Goal: Task Accomplishment & Management: Complete application form

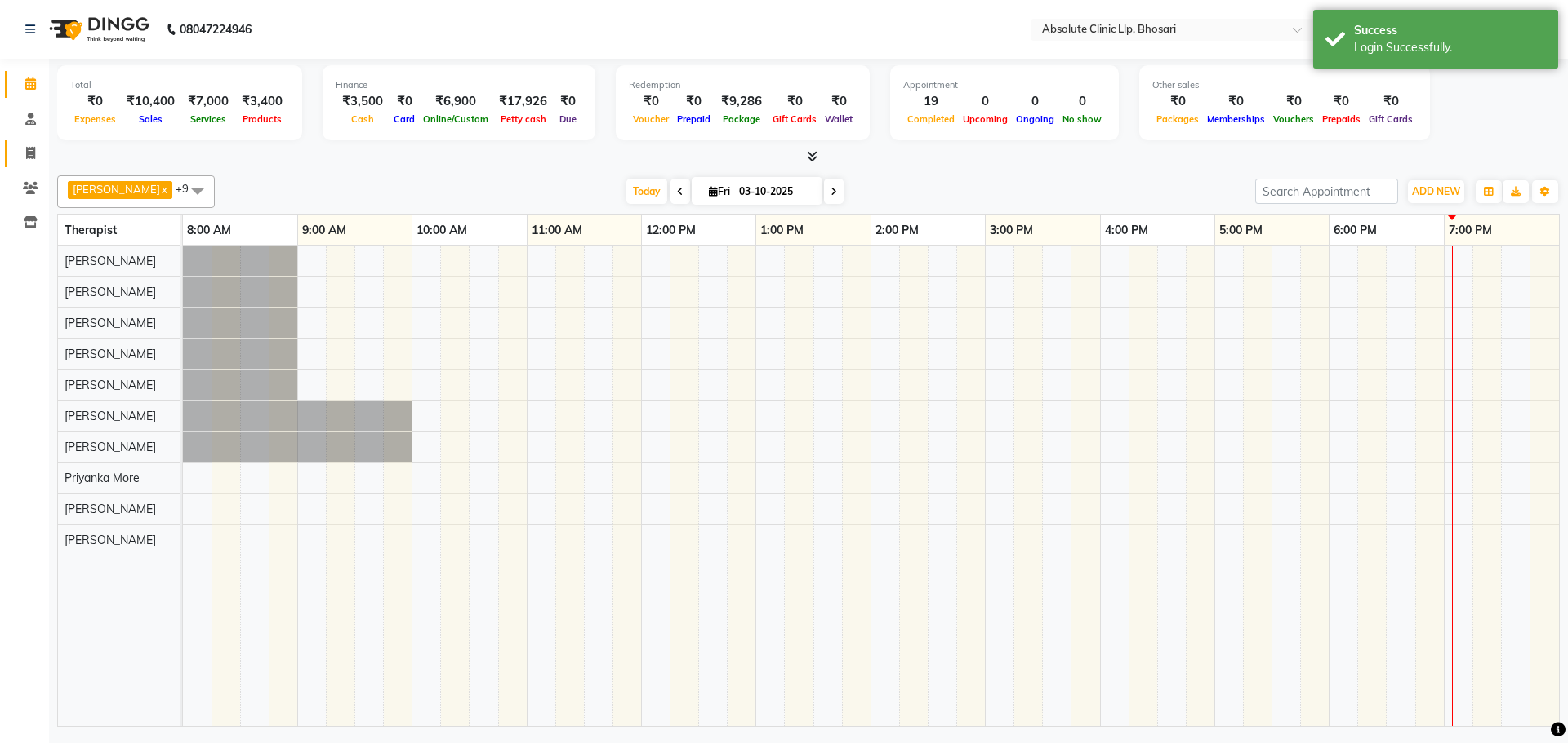
click at [28, 159] on icon at bounding box center [31, 152] width 9 height 12
select select "service"
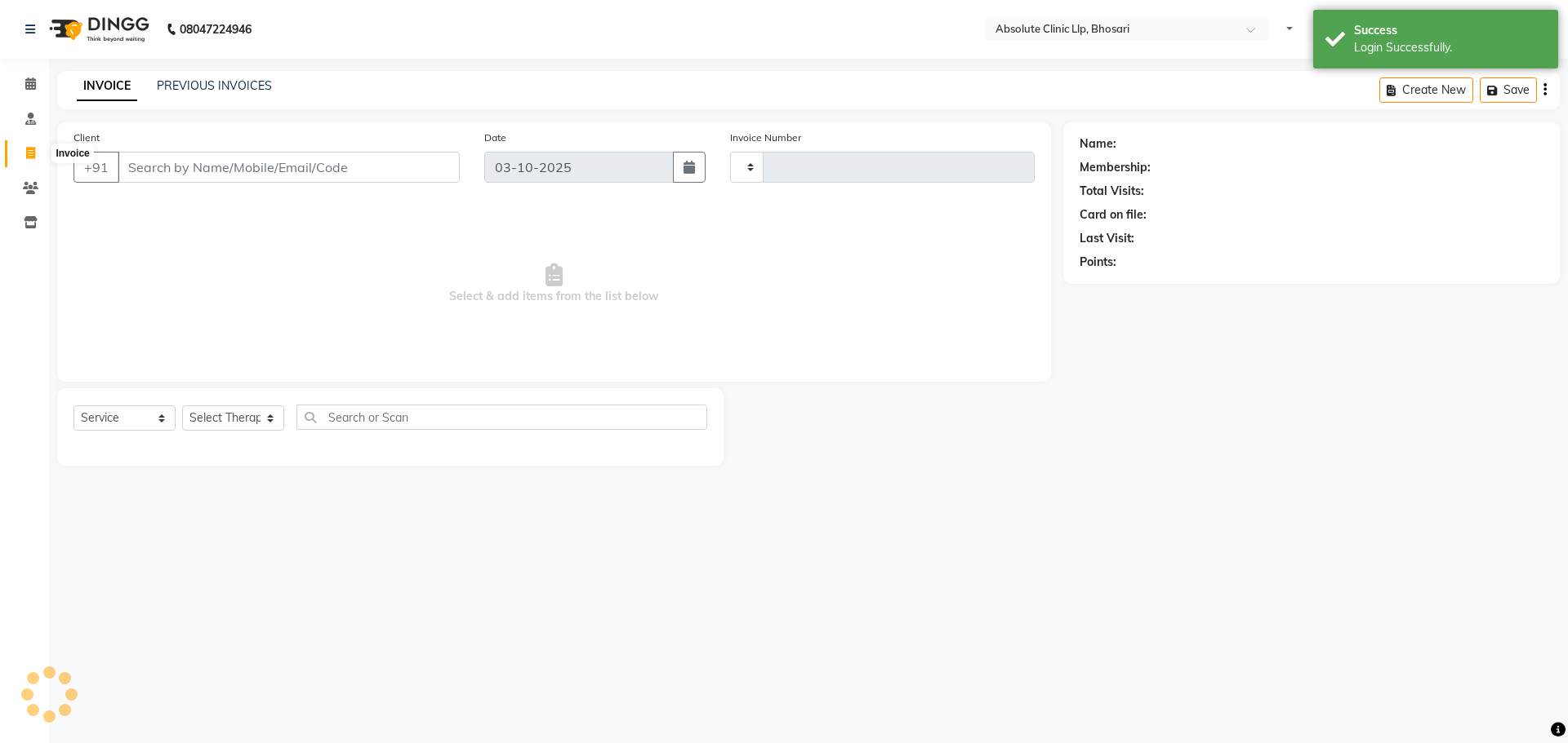
select select "en"
type input "2789"
select select "4706"
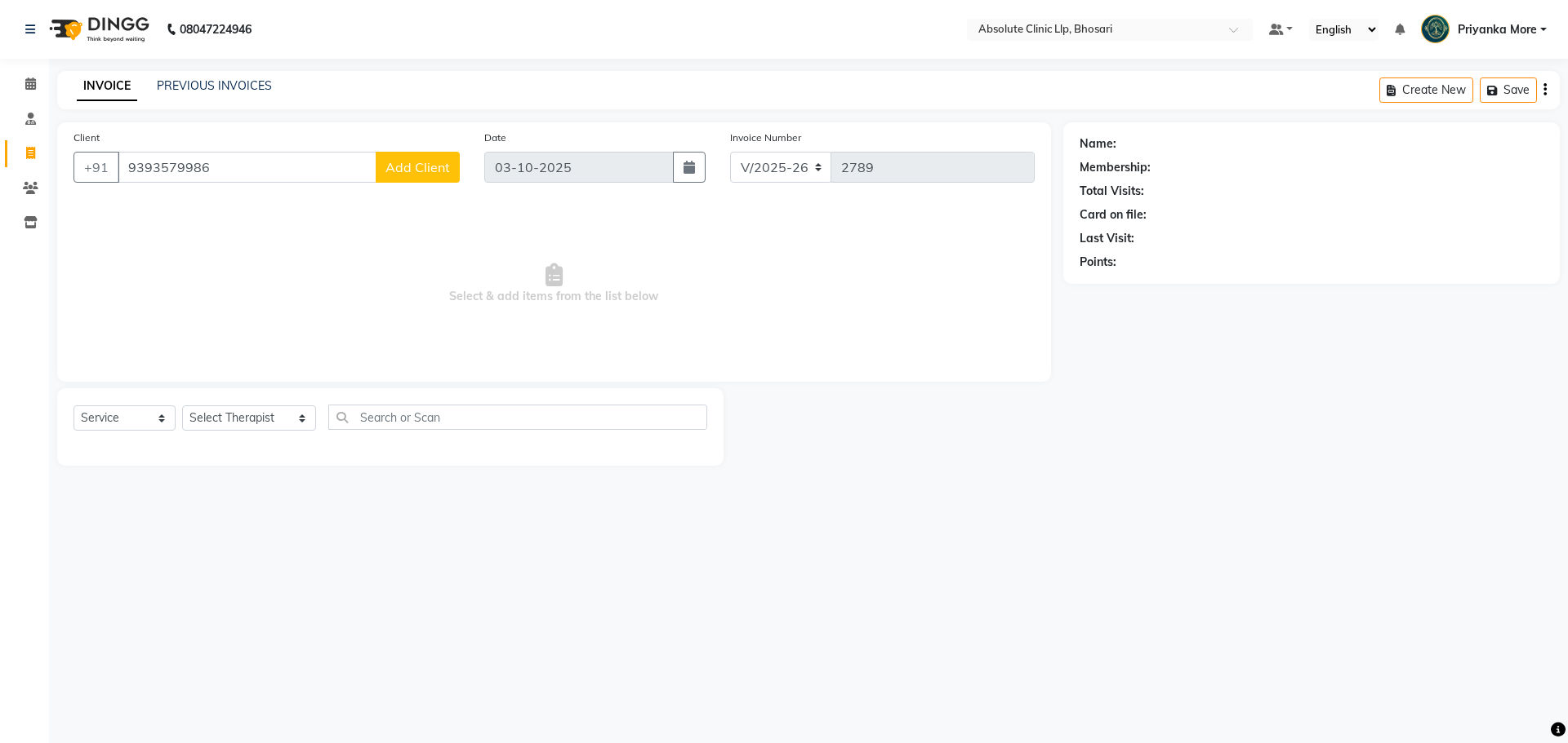
type input "9393579986"
click at [453, 175] on button "Add Client" at bounding box center [418, 167] width 84 height 31
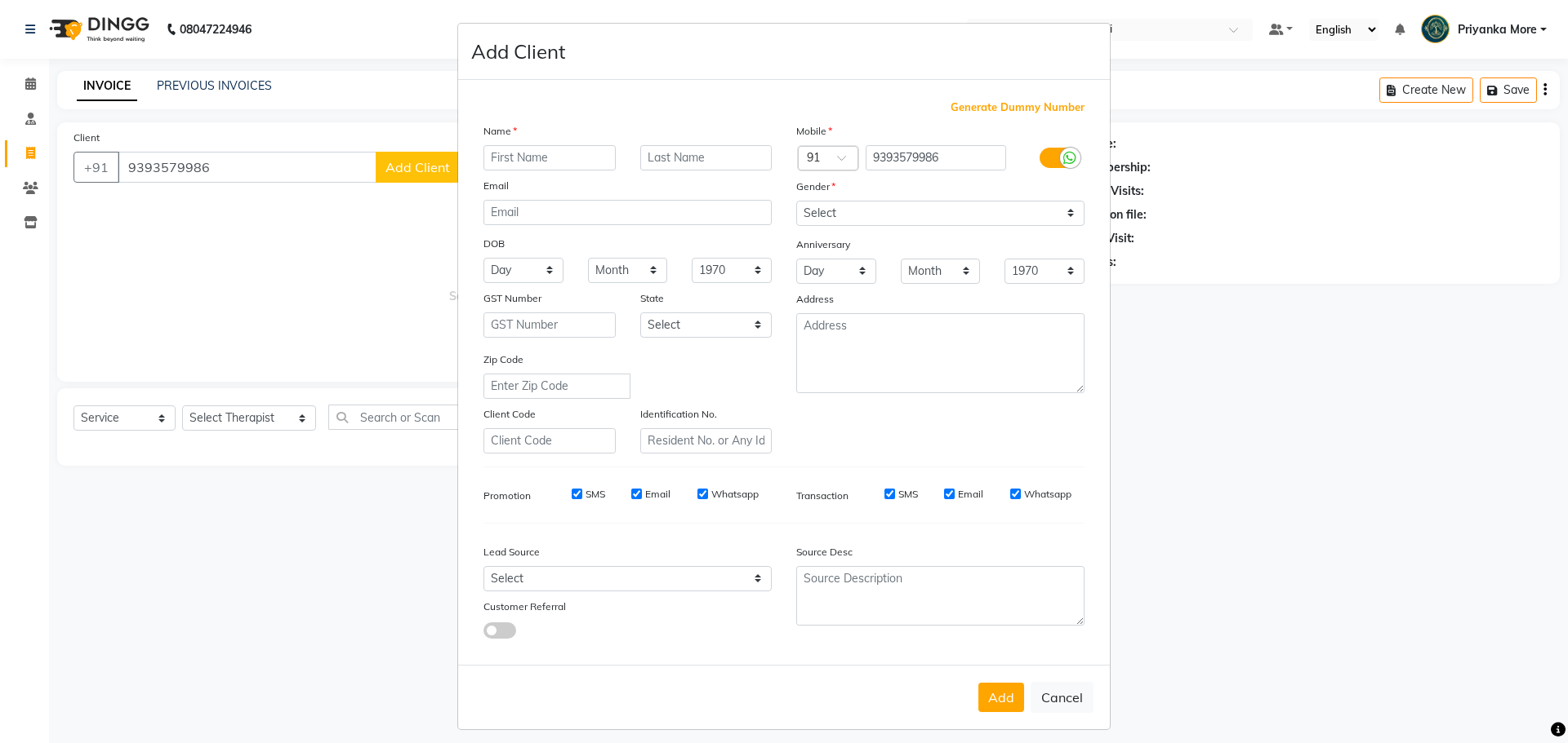
click at [411, 175] on ngb-modal-window "Add Client Generate Dummy Number Name Email DOB Day 01 02 03 04 05 06 07 08 09 …" at bounding box center [784, 371] width 1568 height 743
click at [492, 160] on input "text" at bounding box center [549, 158] width 132 height 26
type input "s"
type input "Sneha"
click at [665, 164] on input "text" at bounding box center [706, 158] width 132 height 26
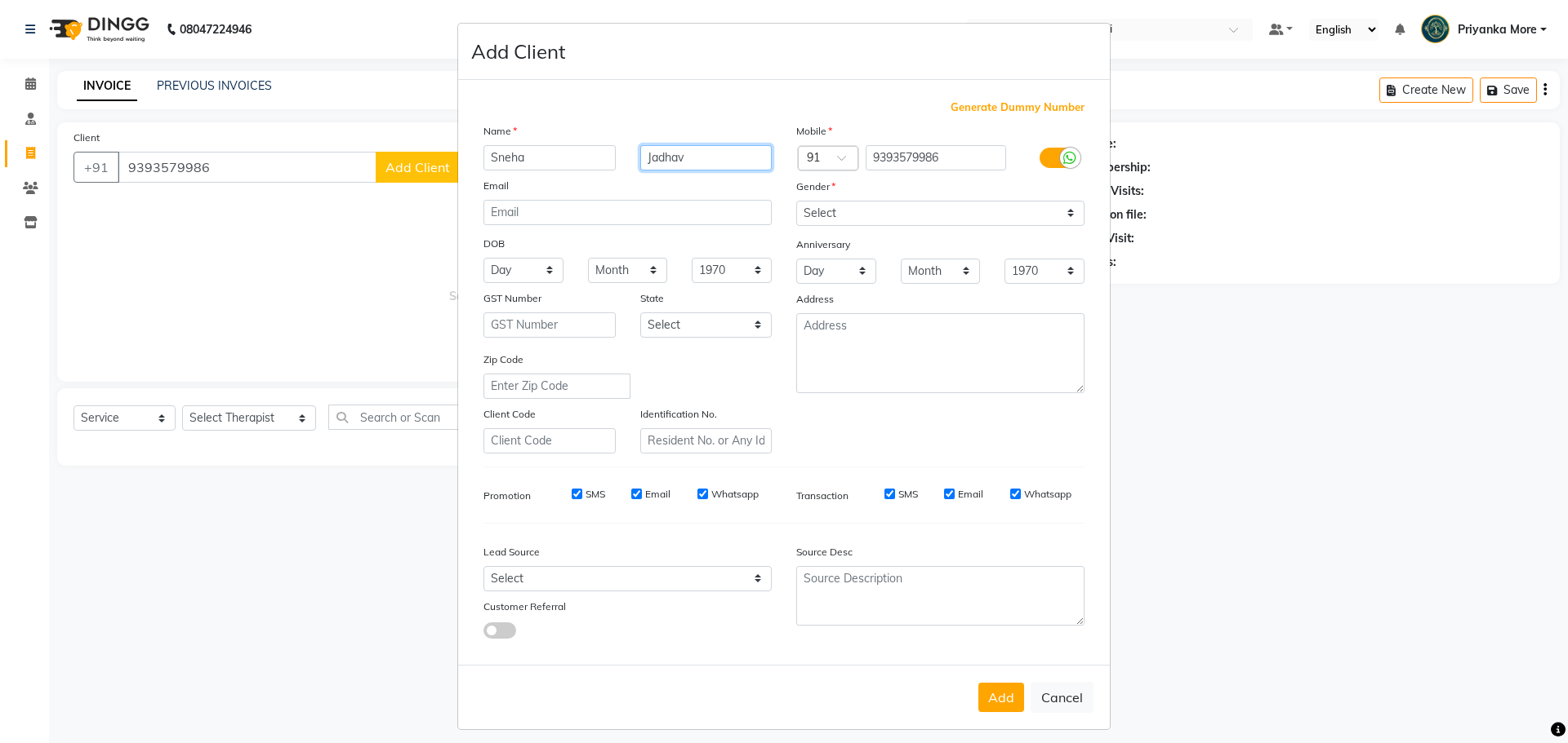
type input "Jadhav"
click at [826, 219] on select "Select Male Female Other Prefer Not To Say" at bounding box center [940, 213] width 288 height 26
select select "female"
click at [796, 201] on select "Select Male Female Other Prefer Not To Say" at bounding box center [940, 213] width 288 height 26
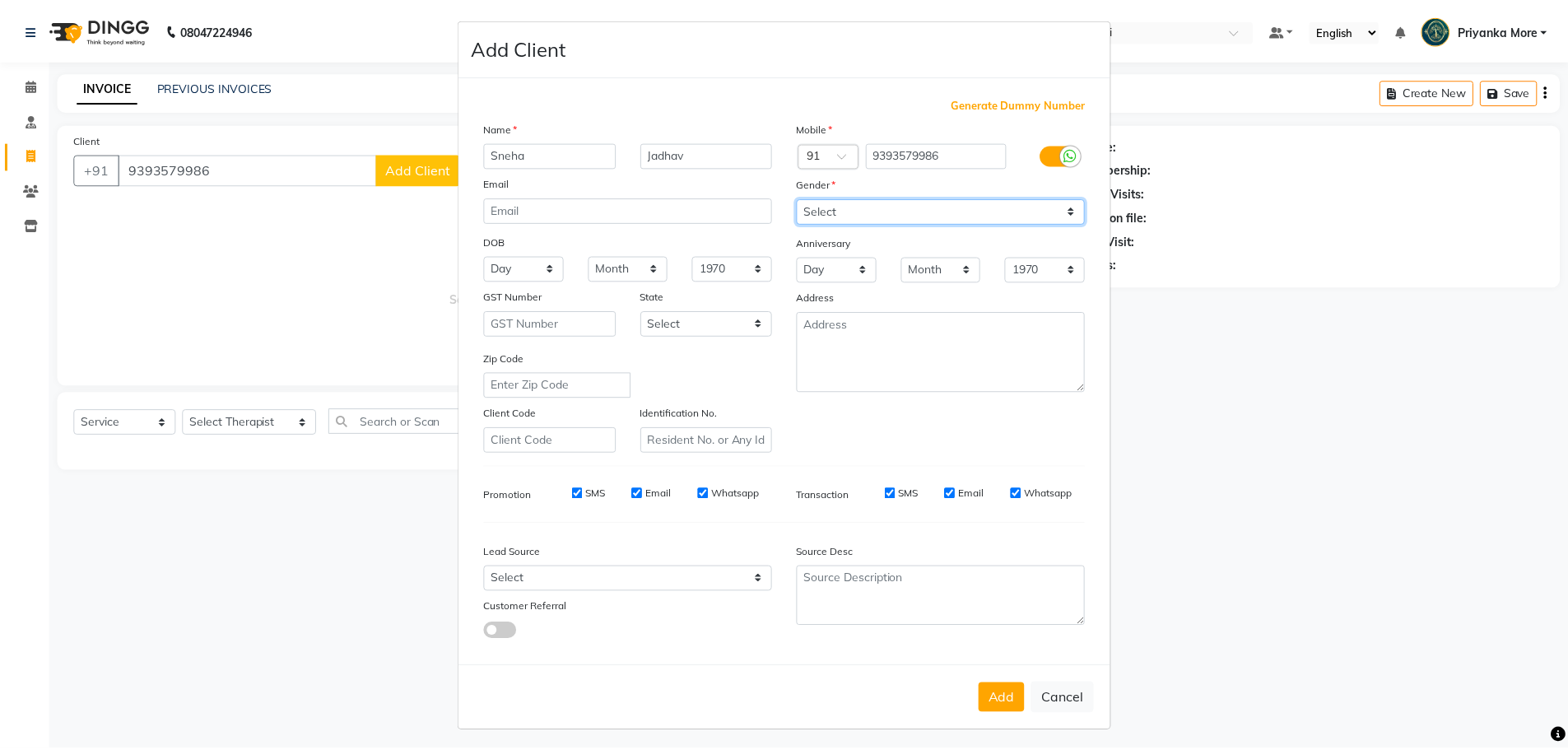
scroll to position [10, 0]
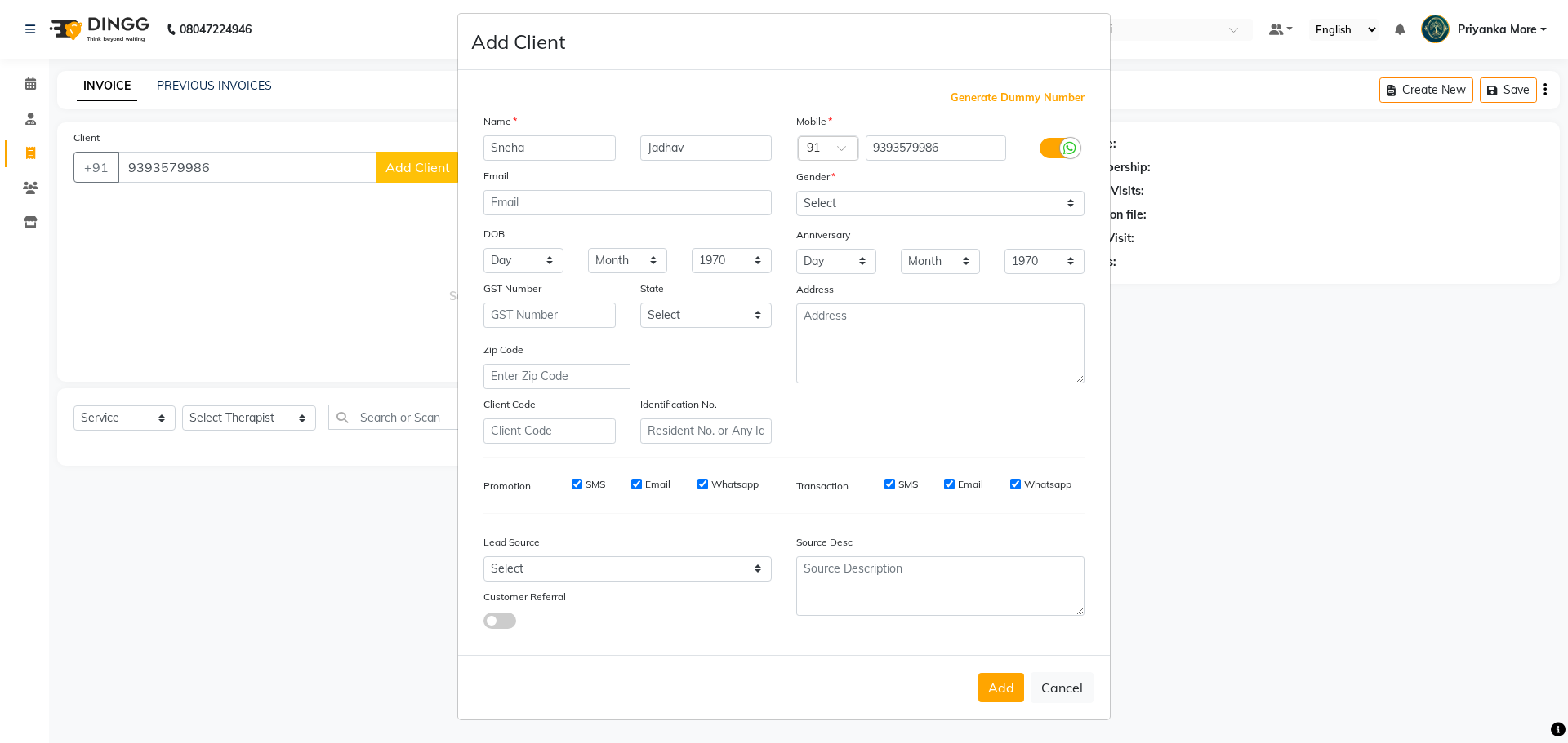
click at [990, 685] on button "Add" at bounding box center [1001, 687] width 46 height 29
select select
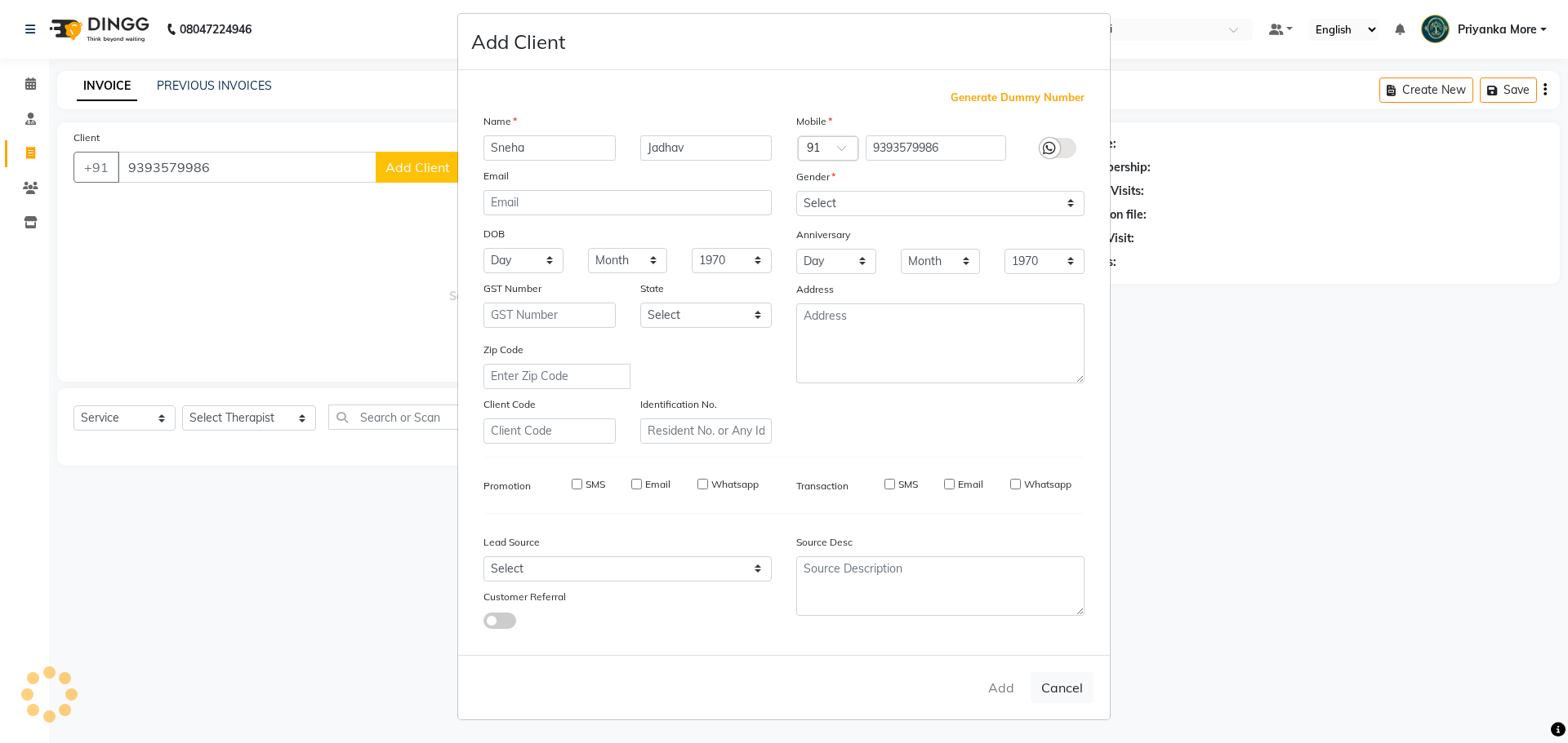
select select
checkbox input "false"
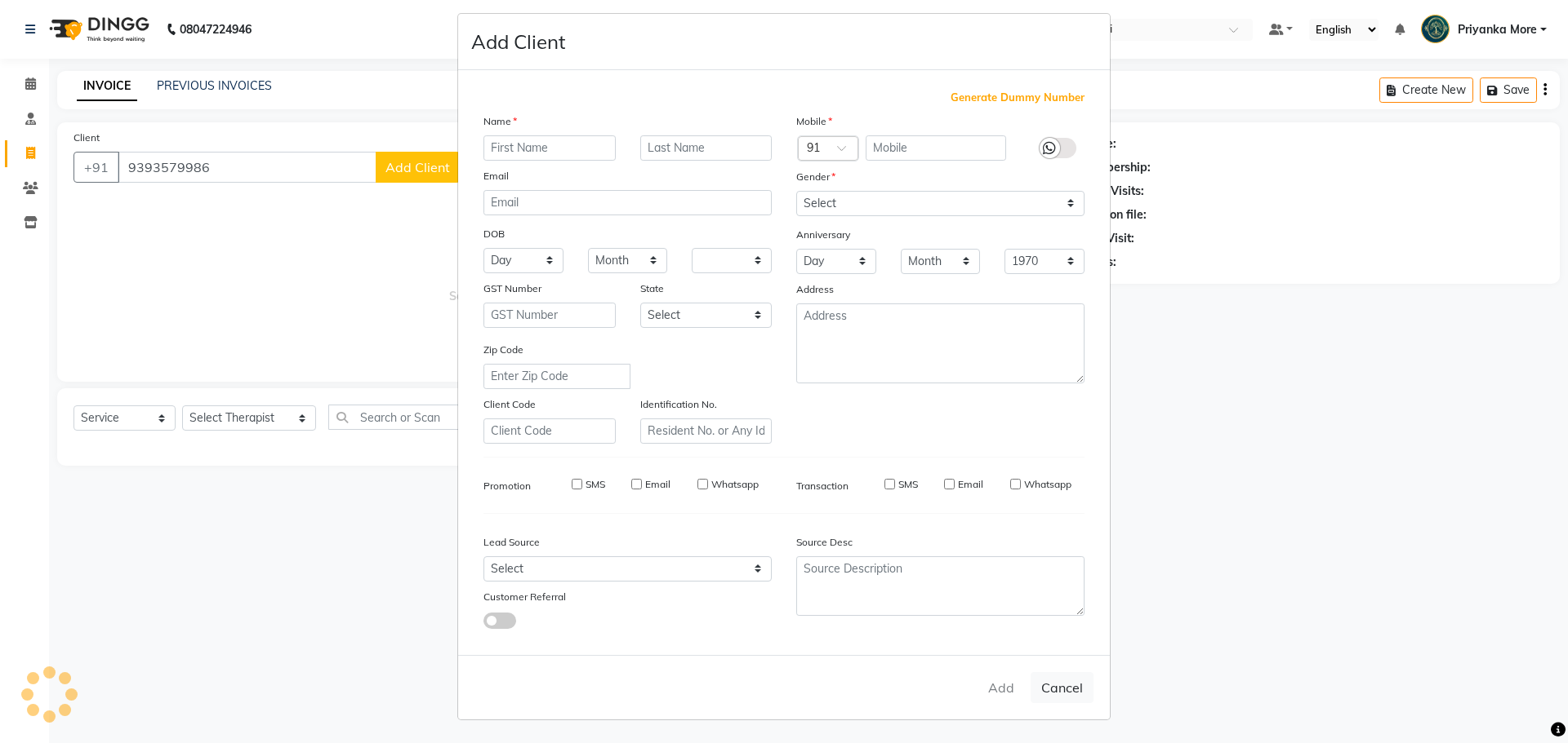
checkbox input "false"
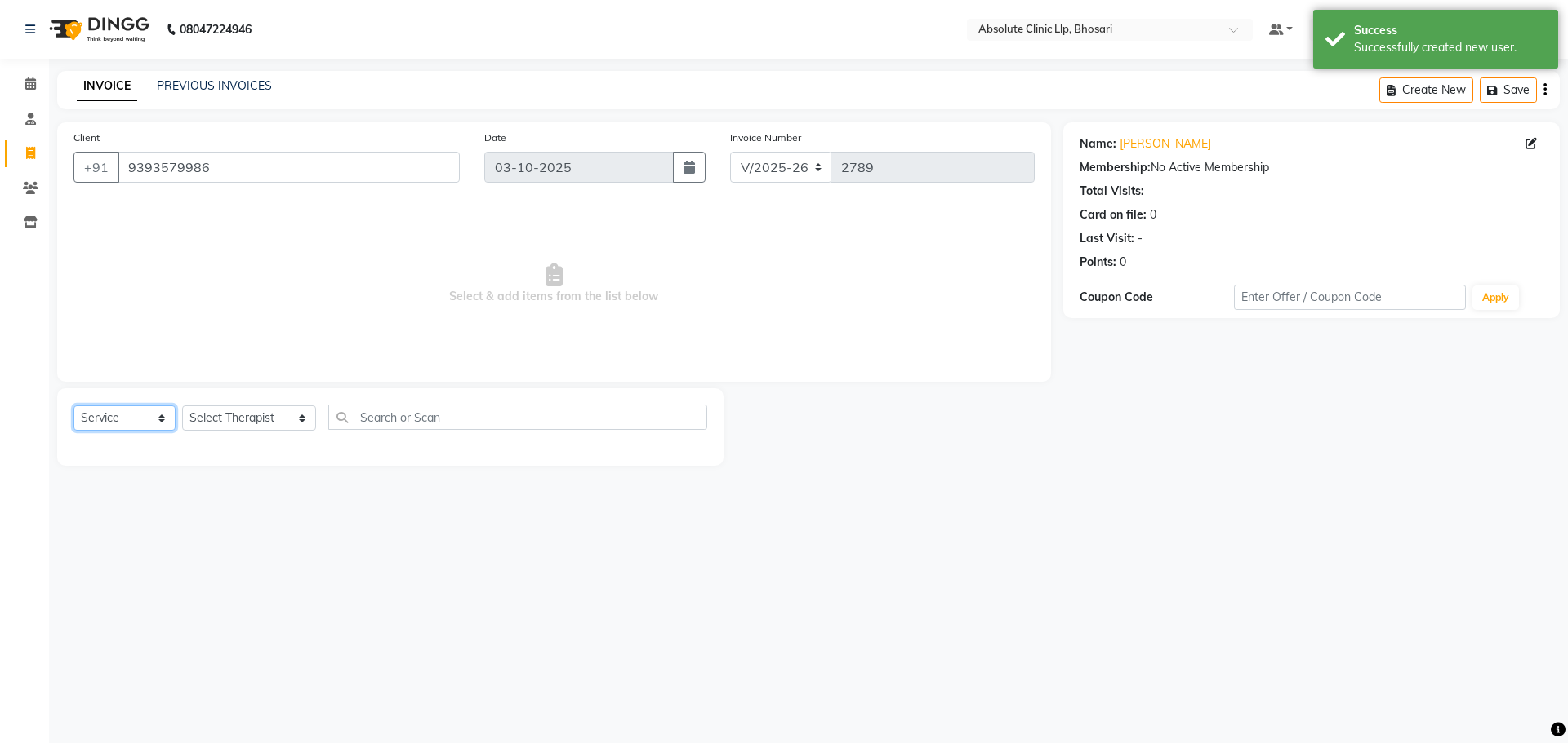
click at [158, 423] on select "Select Service Product Membership Package Voucher Prepaid Gift Card" at bounding box center [125, 418] width 102 height 26
select select "product"
click at [74, 406] on select "Select Service Product Membership Package Voucher Prepaid Gift Card" at bounding box center [125, 418] width 102 height 26
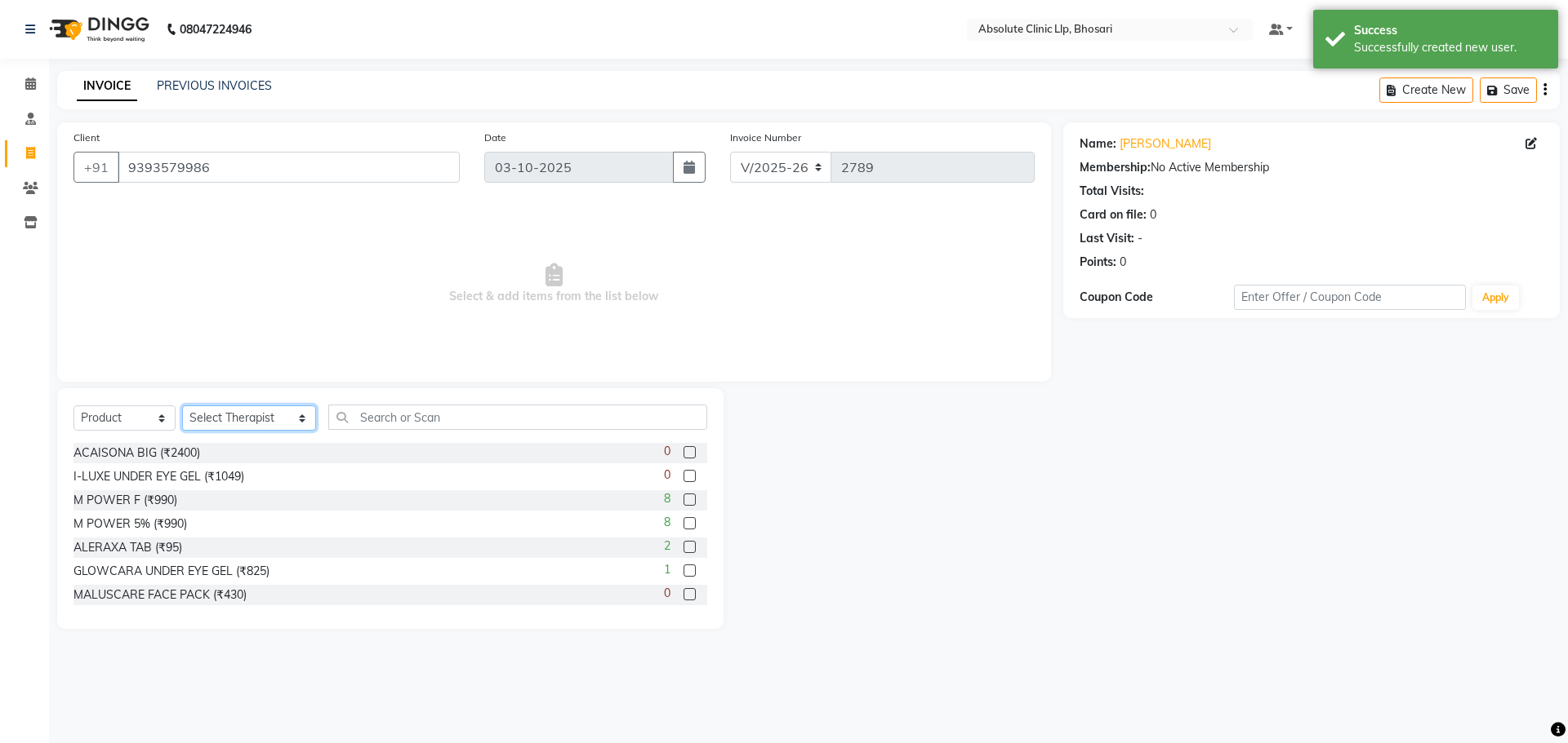
click at [231, 417] on select "Select Therapist Anita Gawli Dr.Bharati Patil Dr.Dhananjay Patil Dr.Rachana Hiv…" at bounding box center [249, 418] width 134 height 26
select select "28317"
click at [182, 406] on select "Select Therapist Anita Gawli Dr.Bharati Patil Dr.Dhananjay Patil Dr.Rachana Hiv…" at bounding box center [249, 418] width 134 height 26
click at [390, 404] on div "Select Service Product Membership Package Voucher Prepaid Gift Card Select Ther…" at bounding box center [390, 509] width 666 height 241
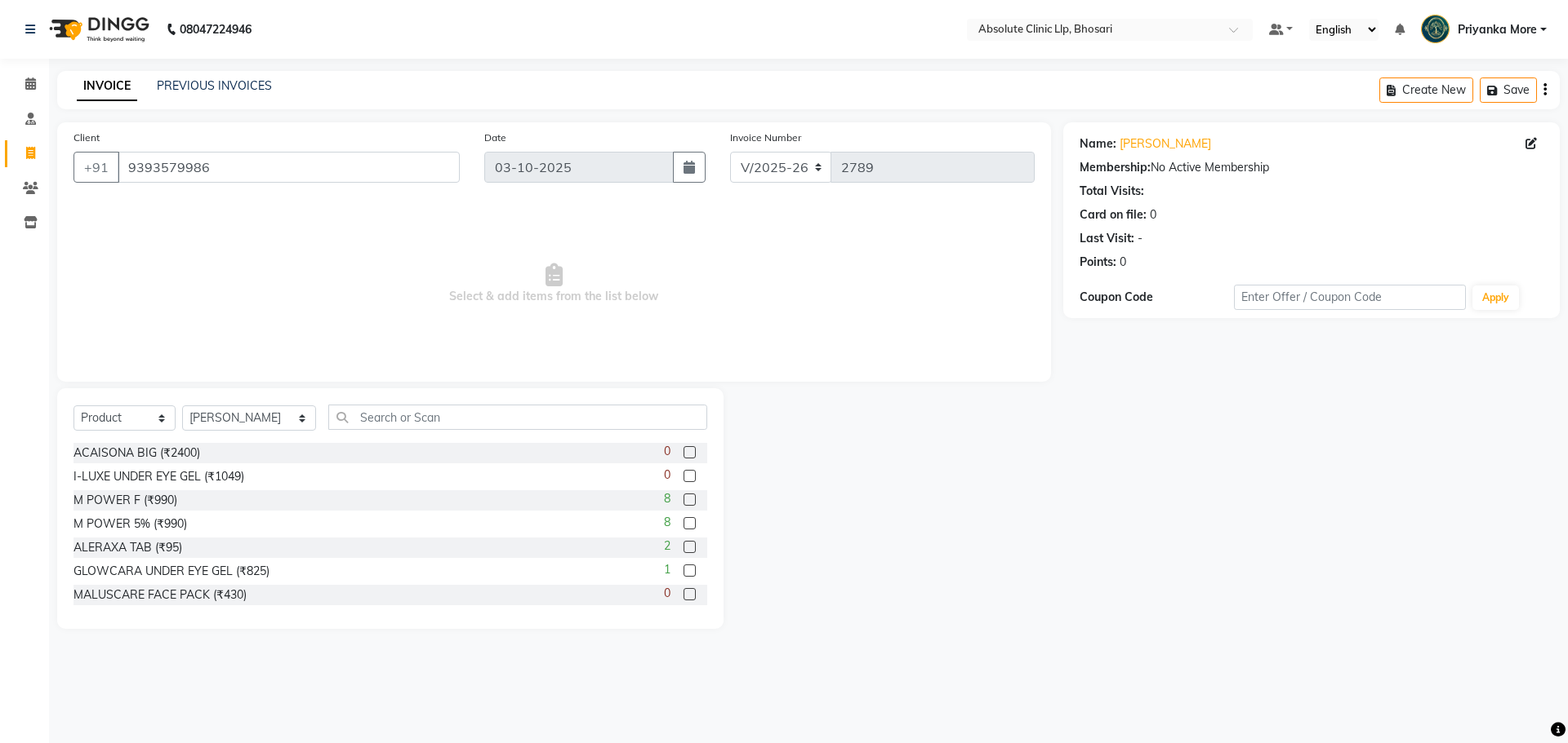
click at [390, 404] on div "Select Service Product Membership Package Voucher Prepaid Gift Card Select Ther…" at bounding box center [390, 509] width 666 height 241
click at [392, 410] on input "text" at bounding box center [517, 418] width 379 height 26
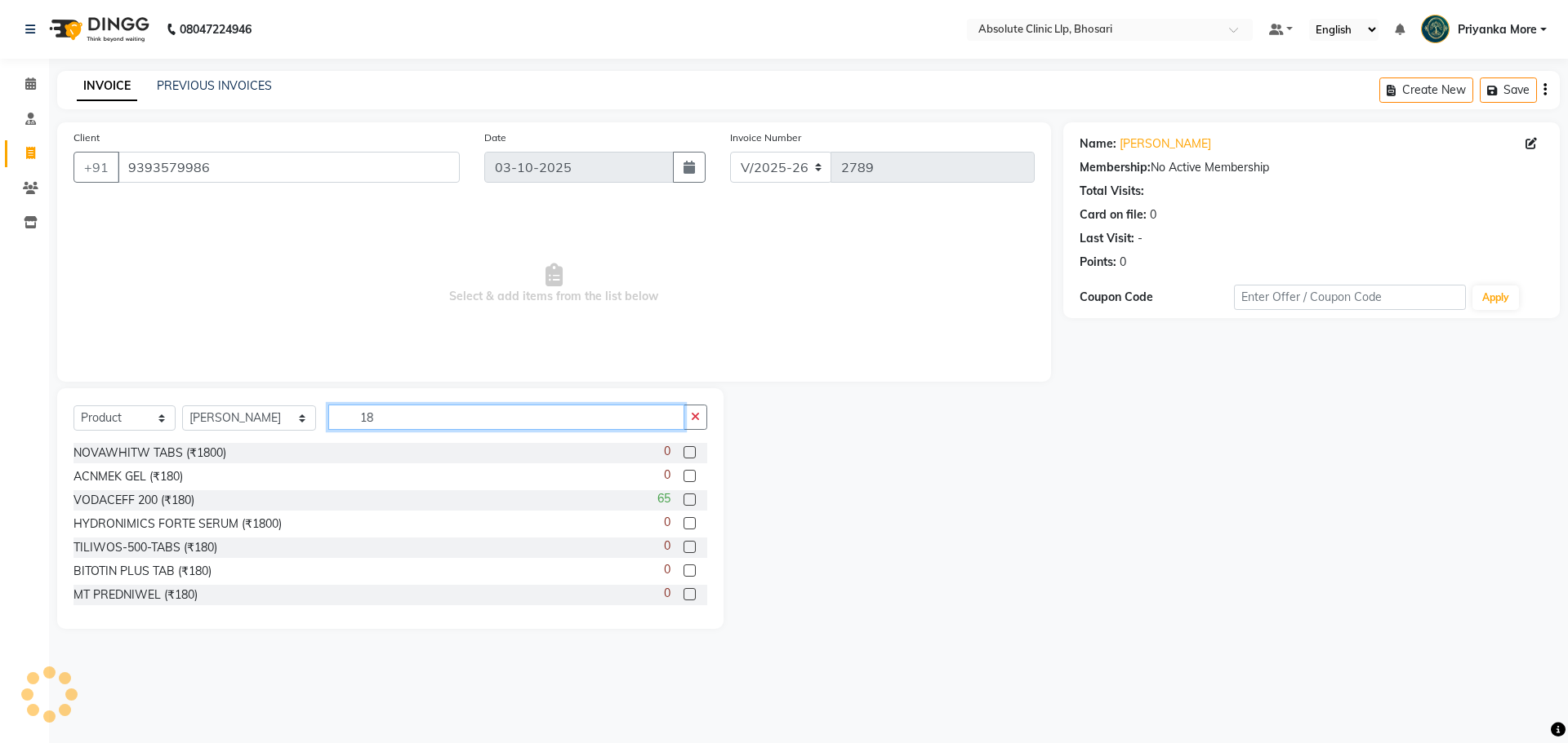
type input "1"
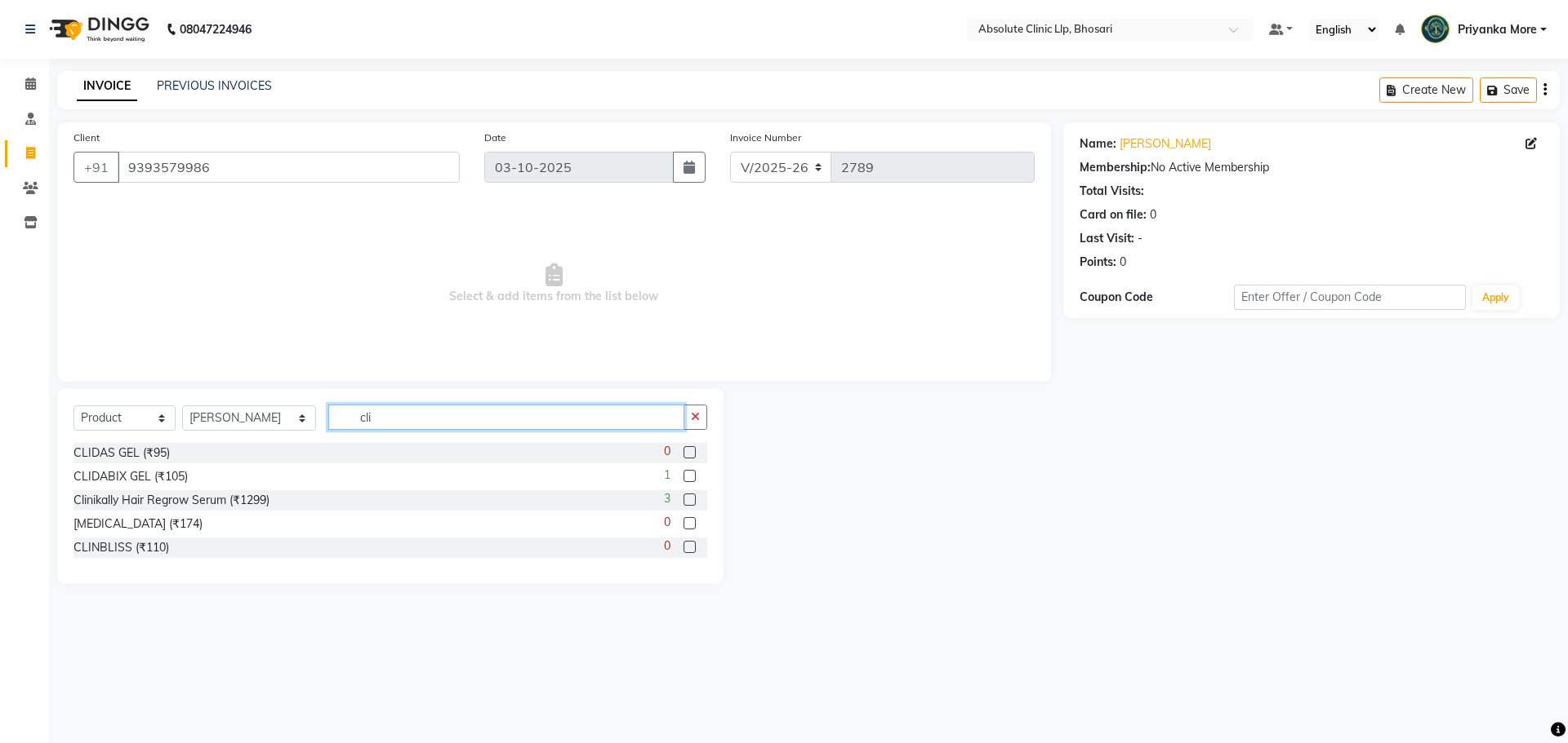
type input "cli"
click at [687, 477] on label at bounding box center [689, 476] width 12 height 12
click at [687, 477] on input "checkbox" at bounding box center [689, 477] width 11 height 11
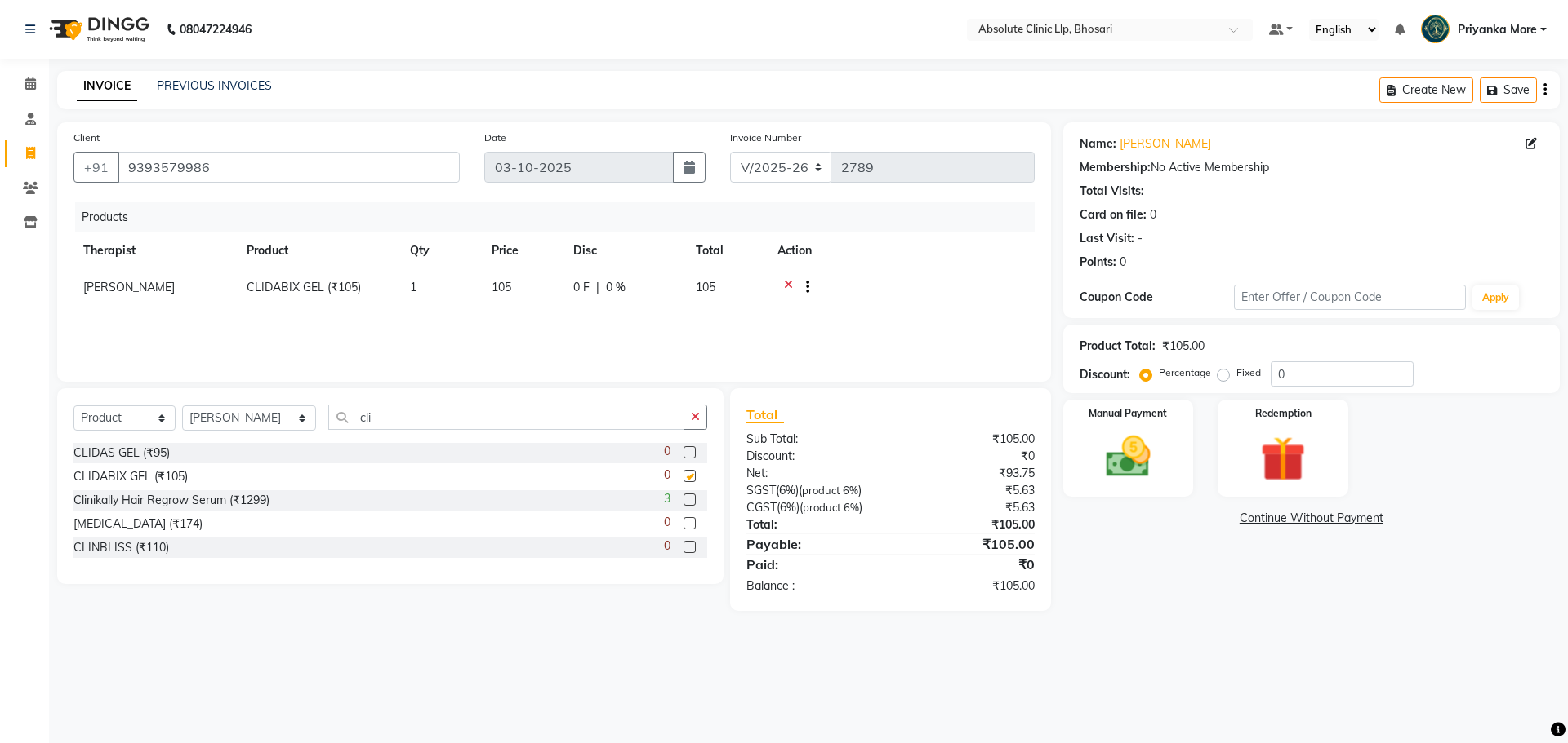
checkbox input "false"
click at [524, 286] on td "105" at bounding box center [523, 289] width 82 height 40
select select "28317"
click at [520, 299] on input "105" at bounding box center [523, 292] width 62 height 26
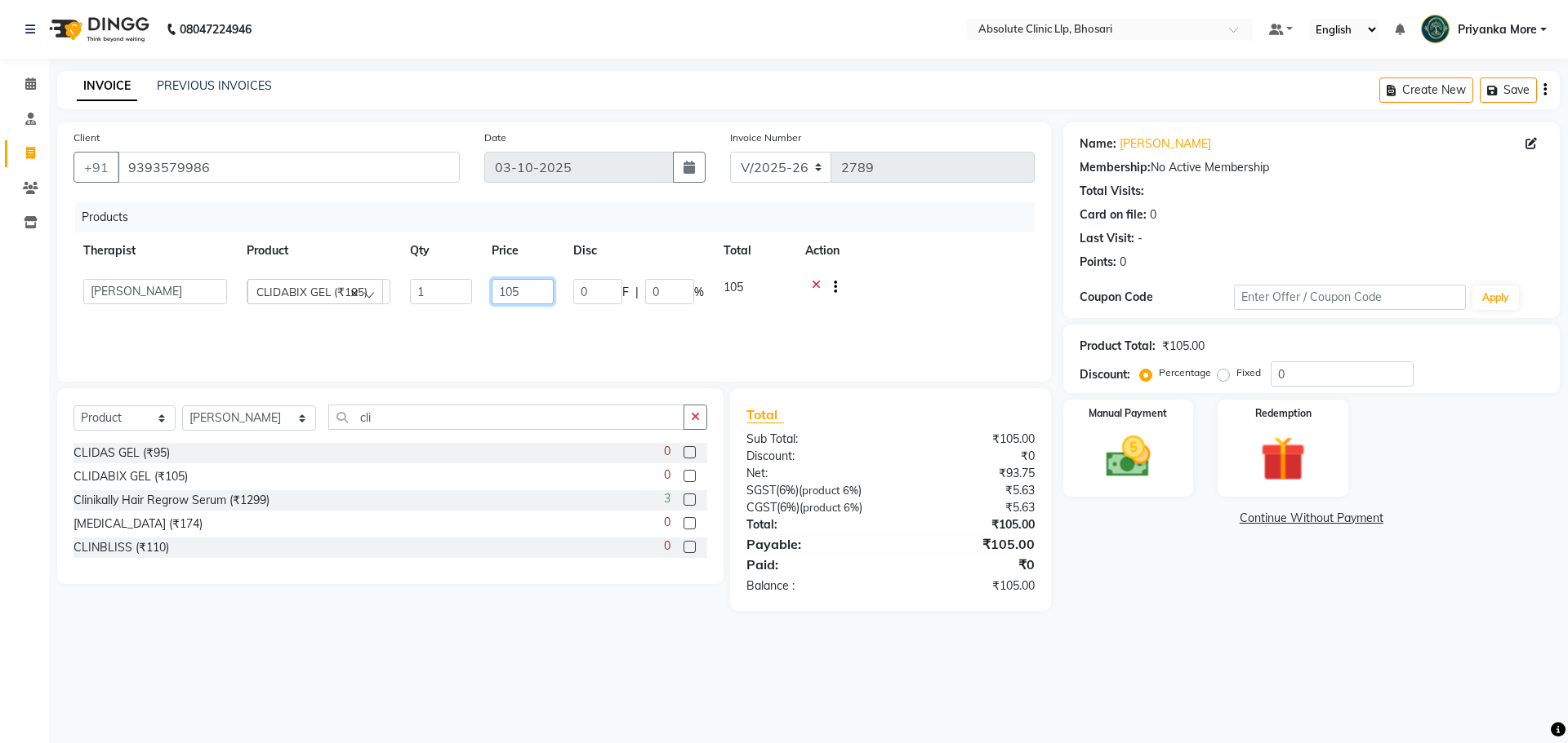
click at [520, 299] on input "105" at bounding box center [523, 292] width 62 height 26
type input "180"
click at [464, 424] on input "cli" at bounding box center [506, 418] width 356 height 26
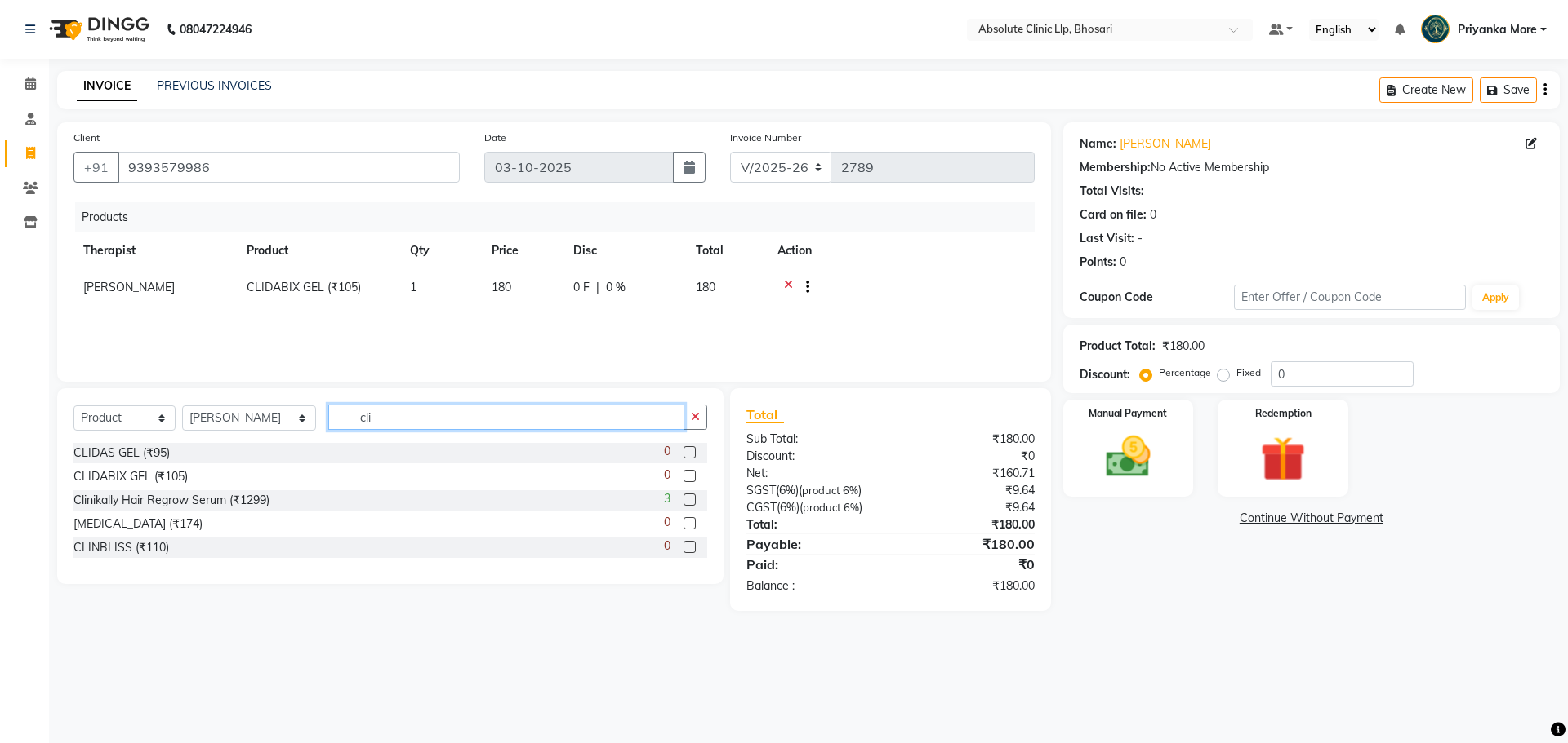
click at [464, 424] on input "cli" at bounding box center [506, 418] width 356 height 26
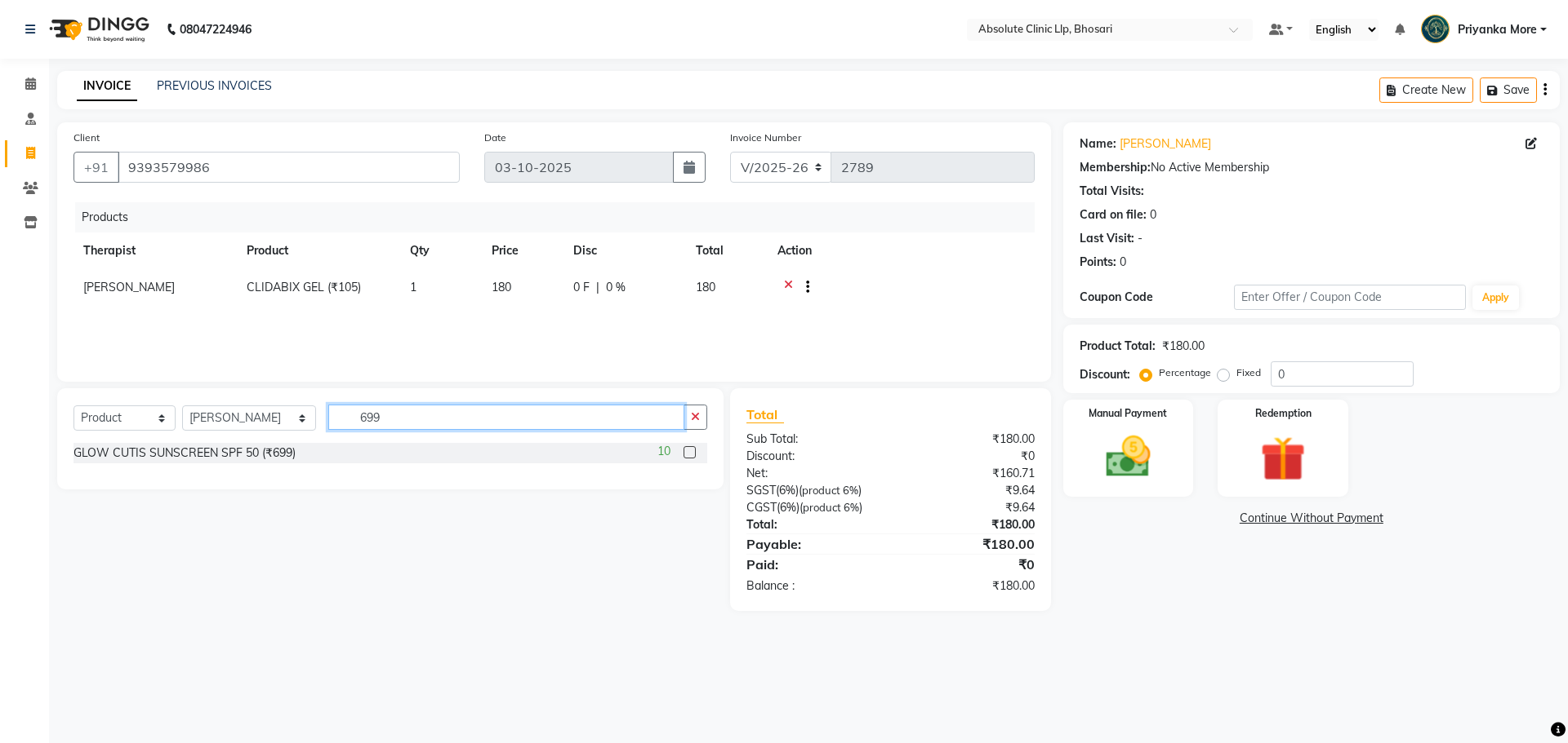
type input "699"
click at [690, 455] on label at bounding box center [689, 452] width 12 height 12
click at [690, 455] on input "checkbox" at bounding box center [689, 453] width 11 height 11
checkbox input "false"
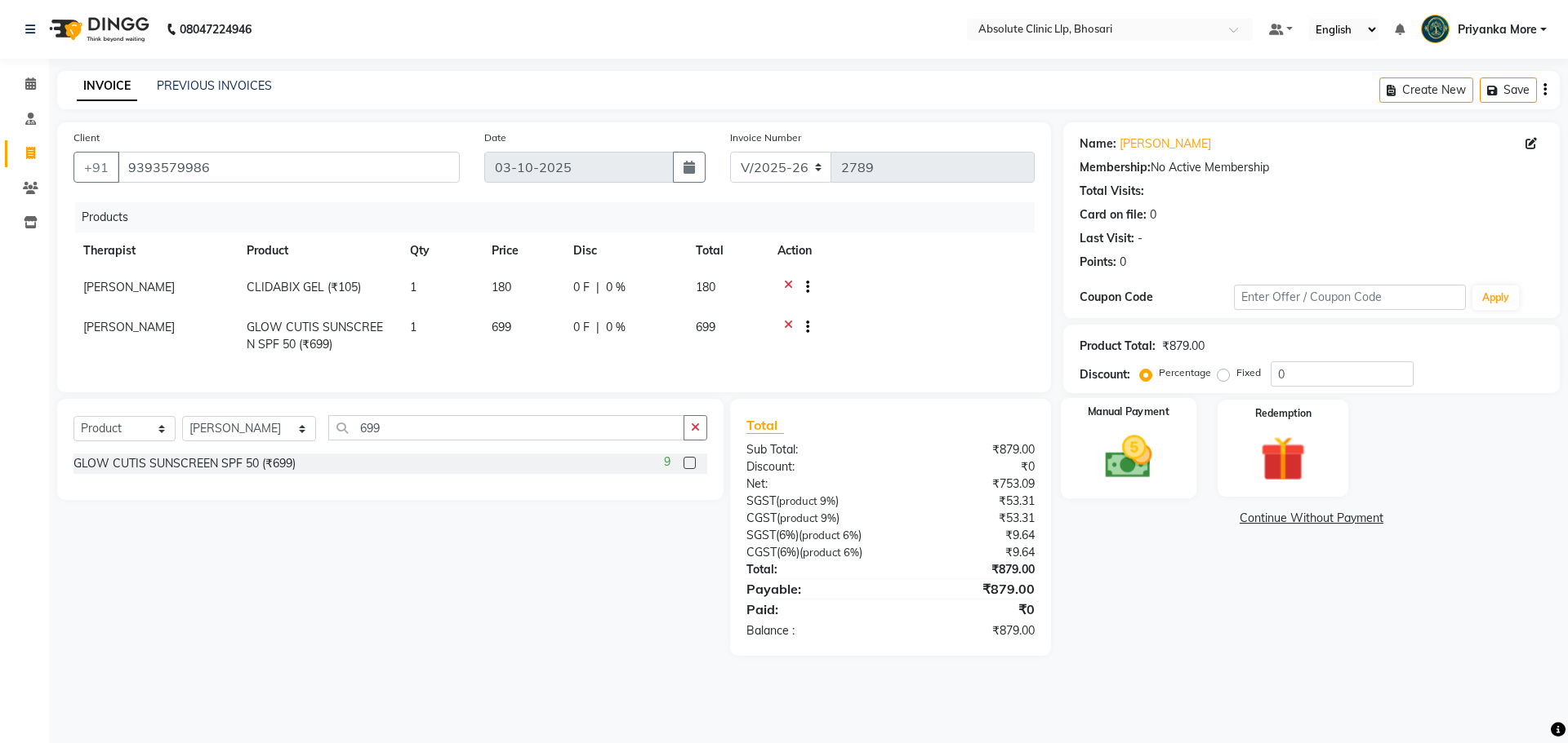
click at [1111, 472] on img at bounding box center [1127, 457] width 76 height 54
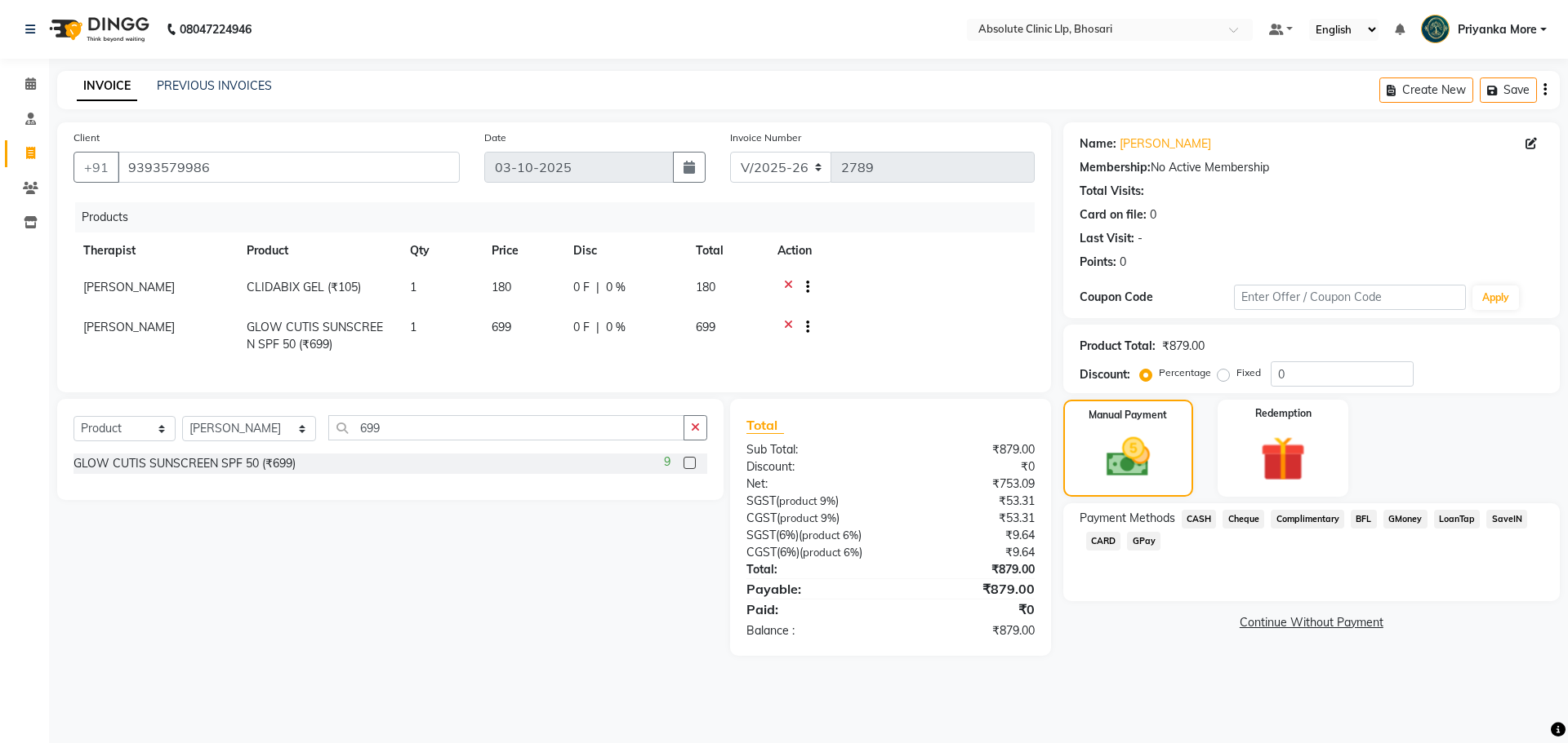
click at [1145, 541] on span "GPay" at bounding box center [1143, 542] width 34 height 19
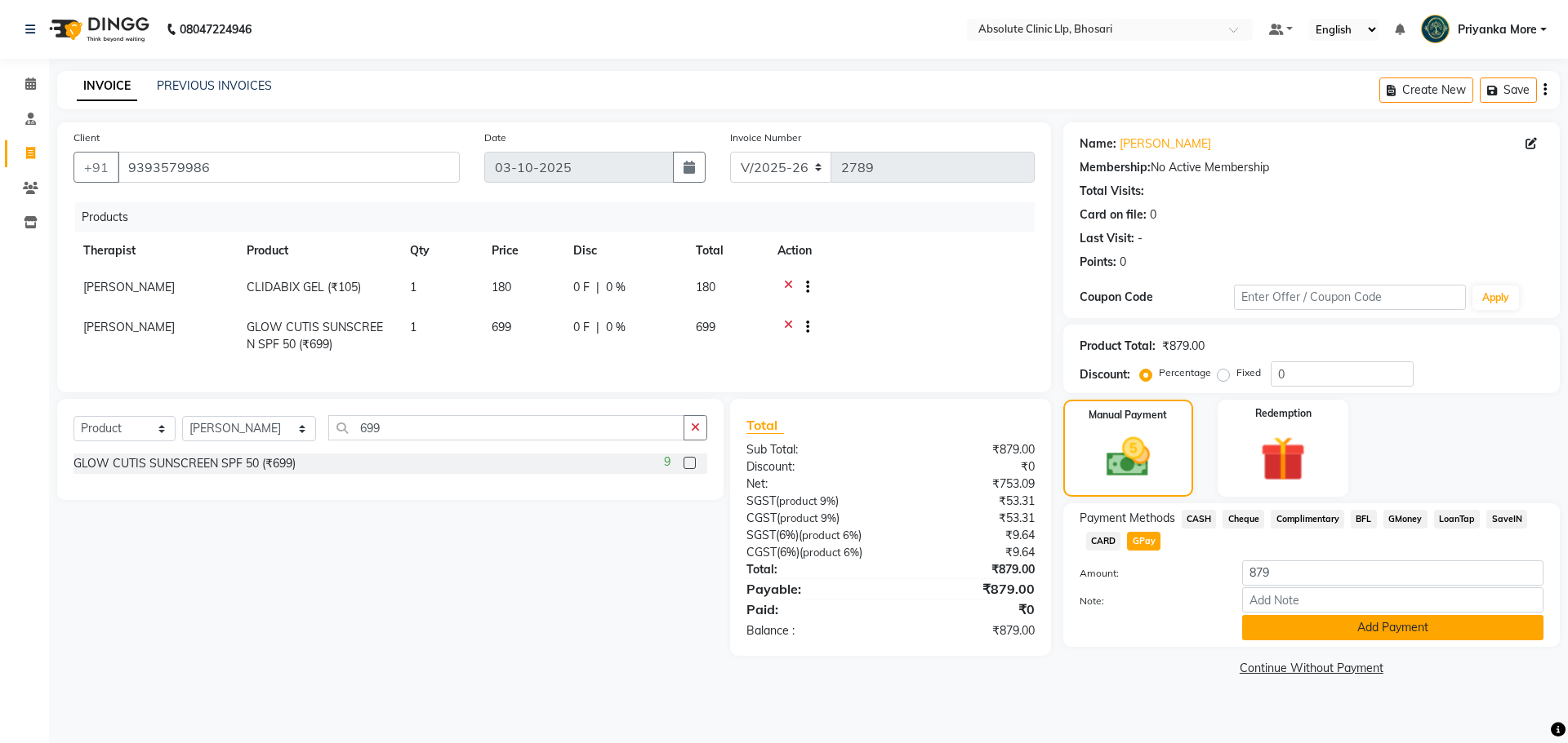
click at [1282, 635] on button "Add Payment" at bounding box center [1393, 628] width 301 height 26
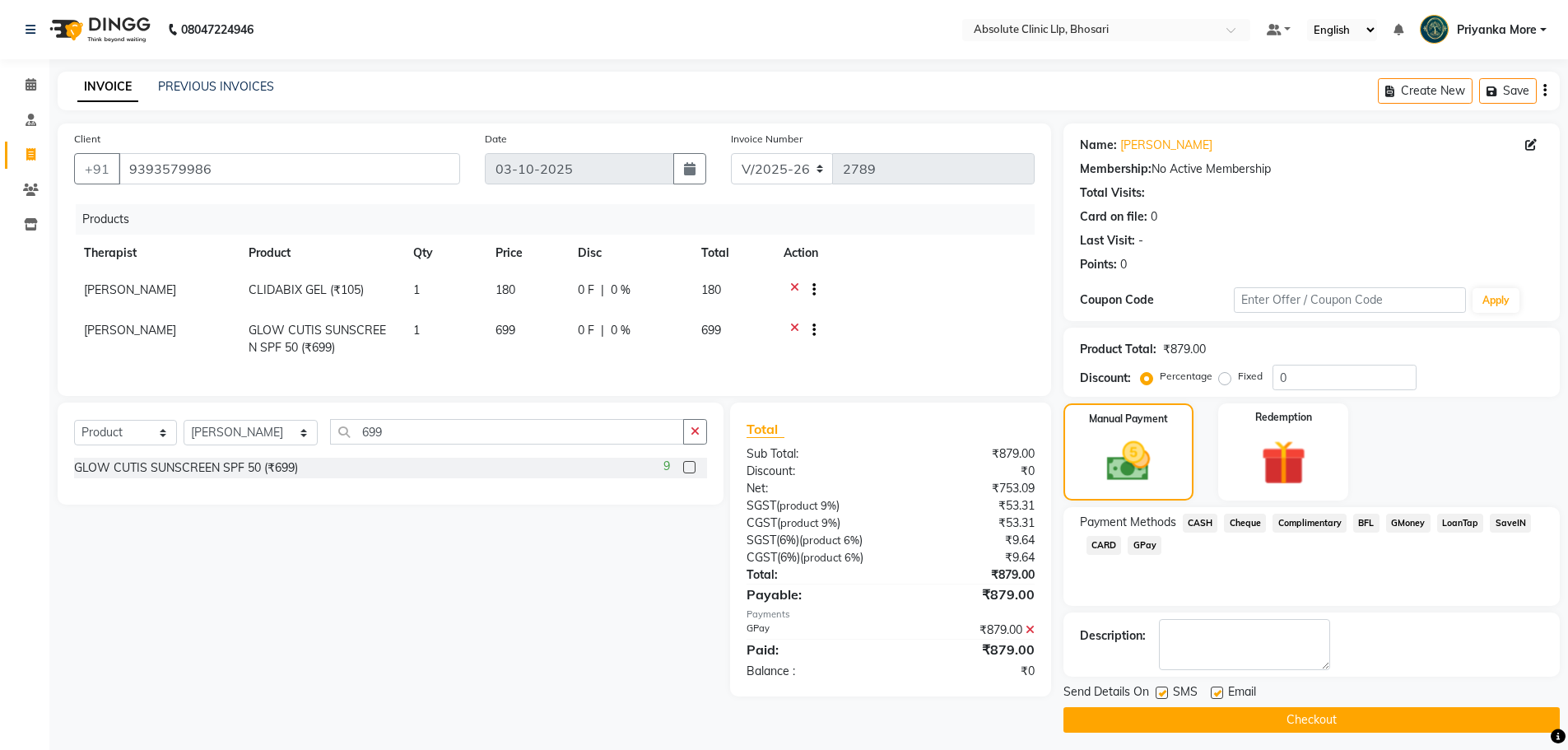
scroll to position [7, 0]
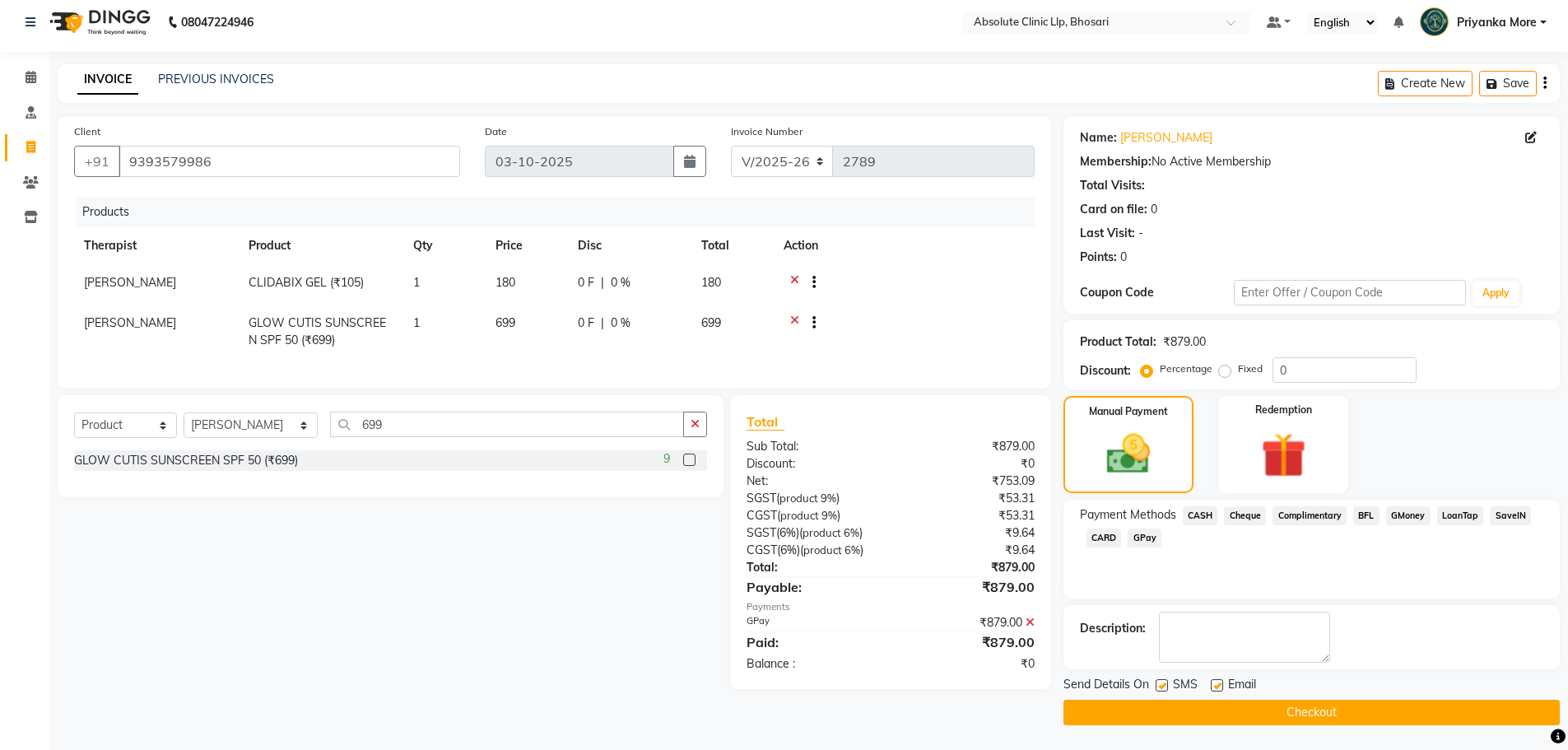
click at [1267, 716] on button "Checkout" at bounding box center [1312, 713] width 497 height 26
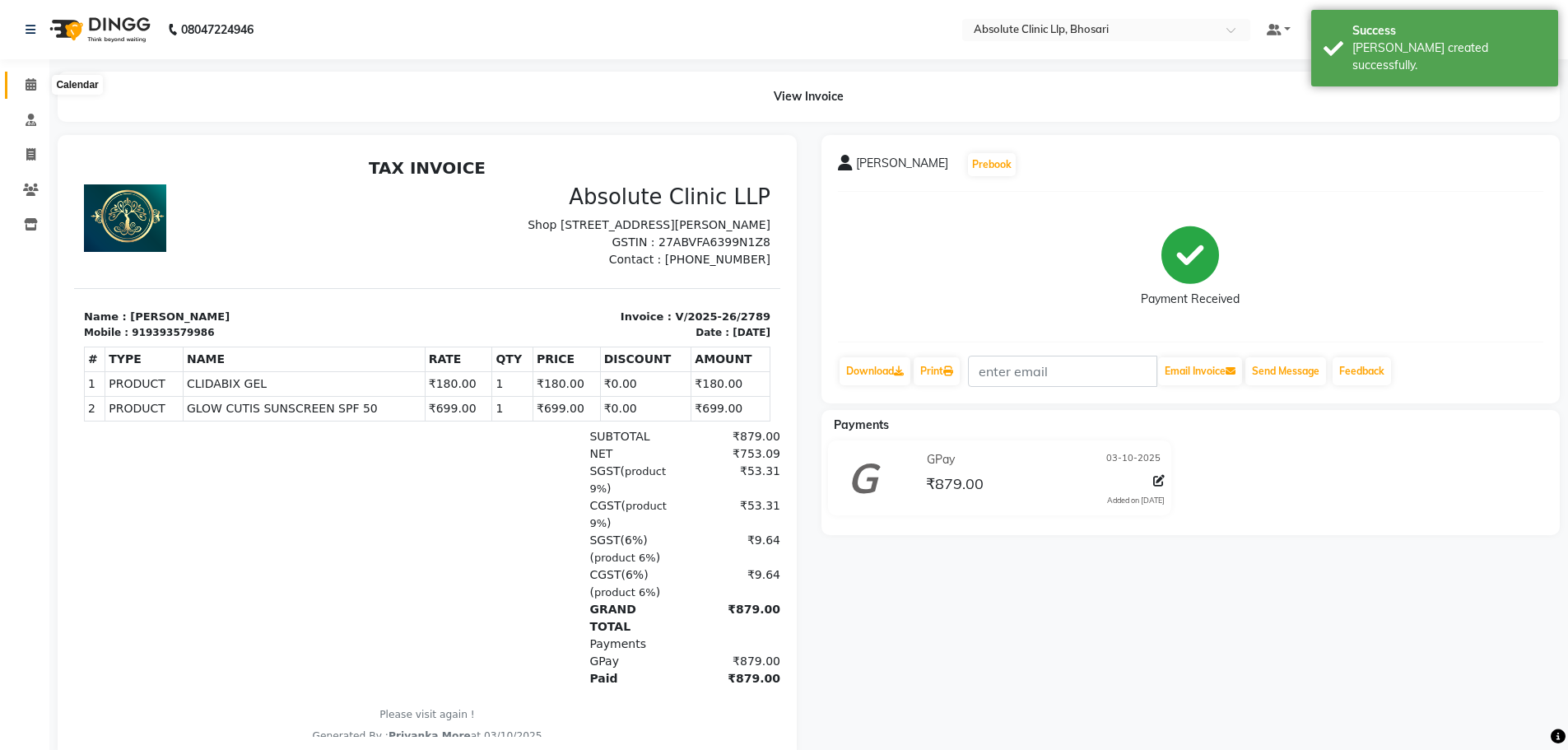
click at [26, 93] on span at bounding box center [30, 85] width 29 height 19
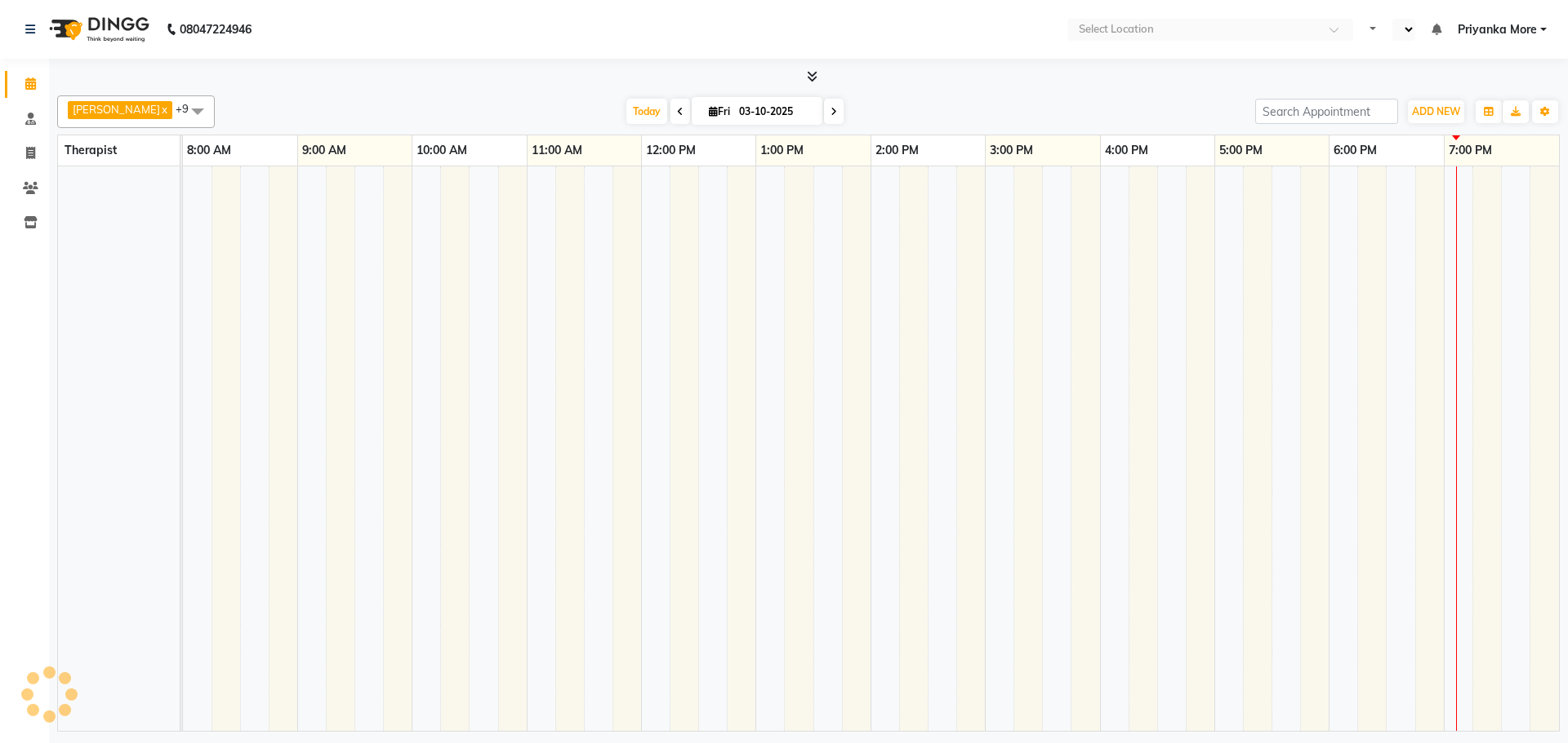
select select "en"
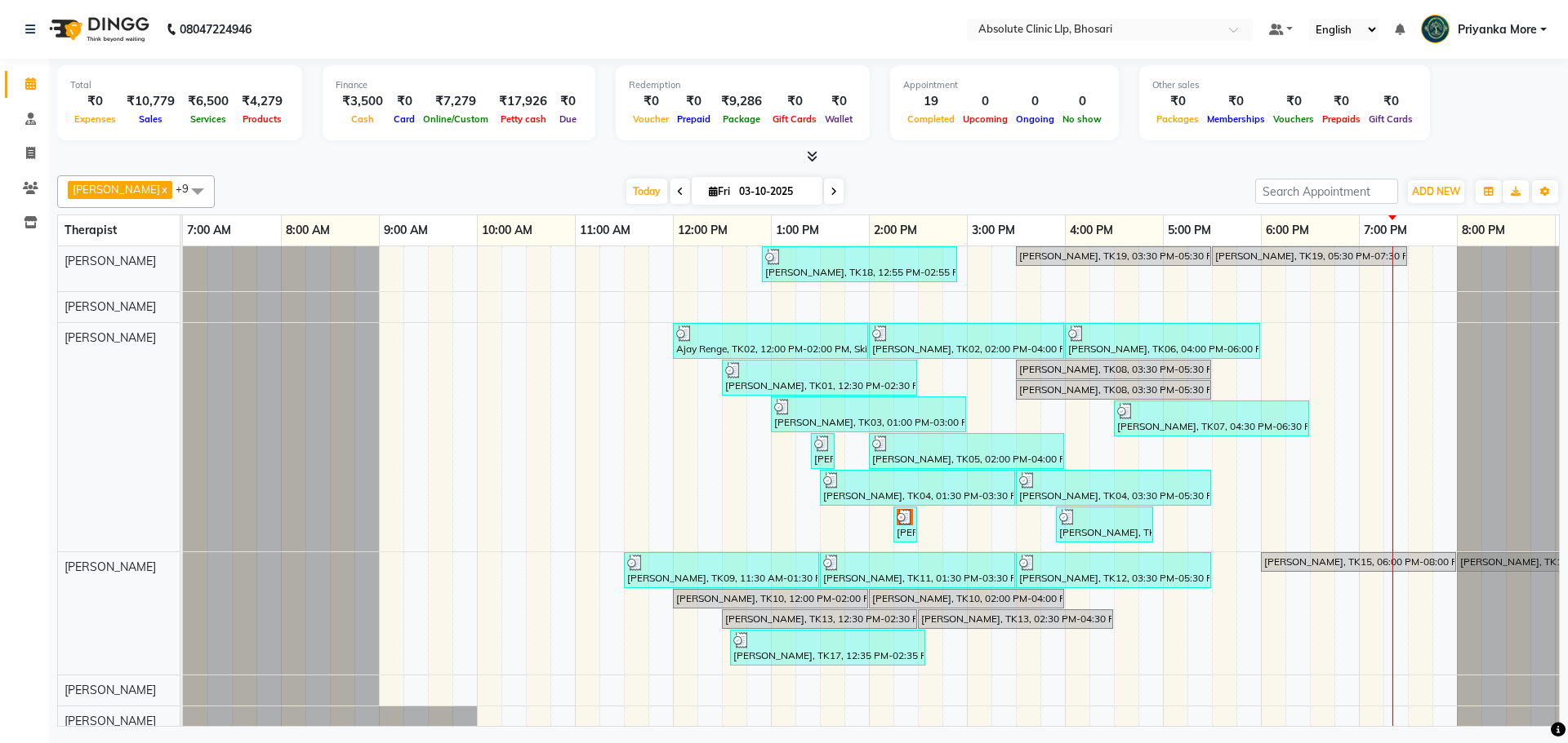
click at [812, 152] on icon at bounding box center [812, 156] width 11 height 12
